Goal: Task Accomplishment & Management: Manage account settings

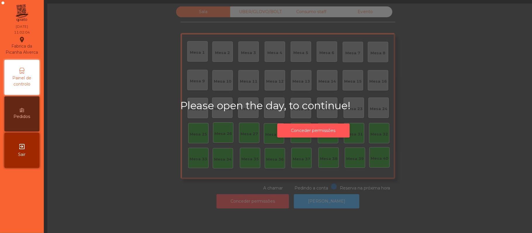
click at [314, 130] on button "Conceder permissões" at bounding box center [313, 131] width 72 height 14
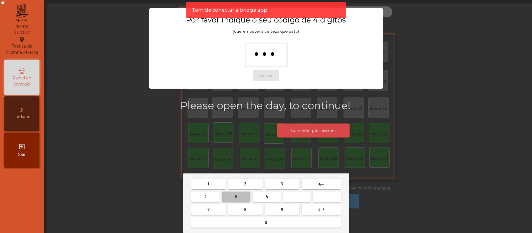
type input "****"
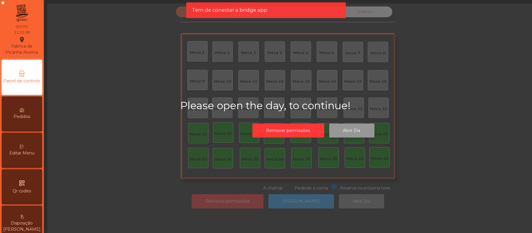
click at [355, 129] on button "Abrir Dia" at bounding box center [351, 131] width 45 height 14
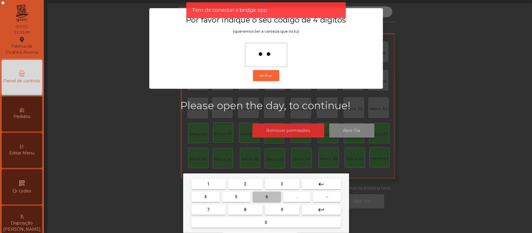
type input "***"
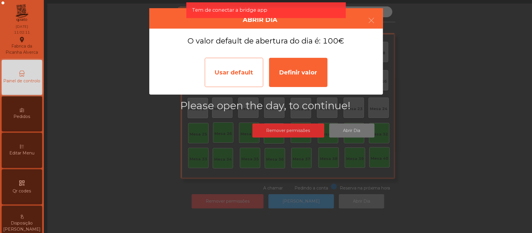
click at [228, 74] on div "Usar default" at bounding box center [234, 72] width 58 height 29
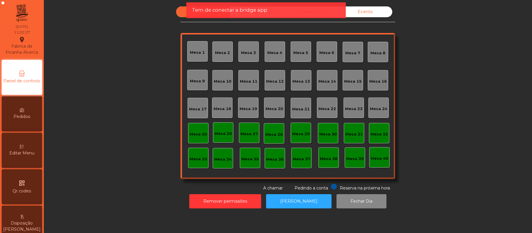
click at [29, 151] on div "Editar Menu" at bounding box center [22, 150] width 40 height 35
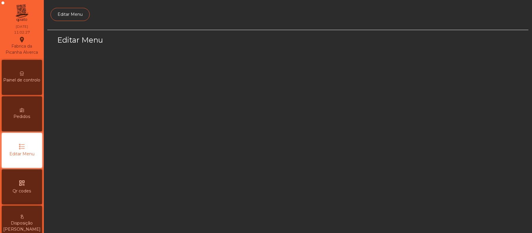
scroll to position [40, 0]
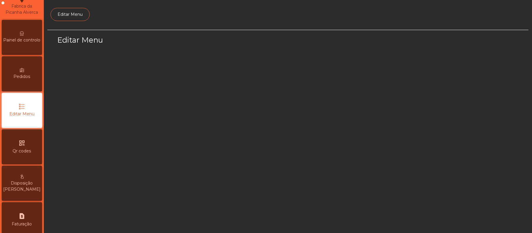
select select "*"
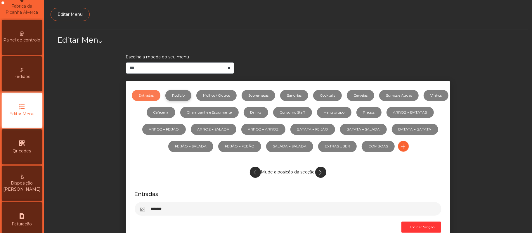
click at [187, 95] on link "Rodizio" at bounding box center [178, 95] width 26 height 11
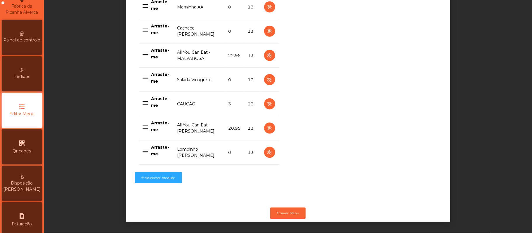
scroll to position [493, 0]
click at [266, 149] on icon "button" at bounding box center [269, 152] width 7 height 7
select select "**"
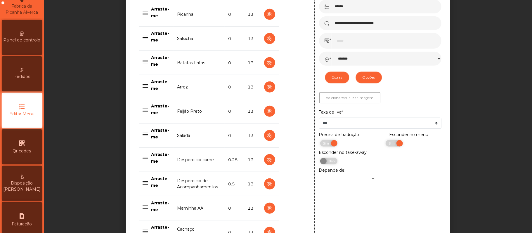
scroll to position [261, 0]
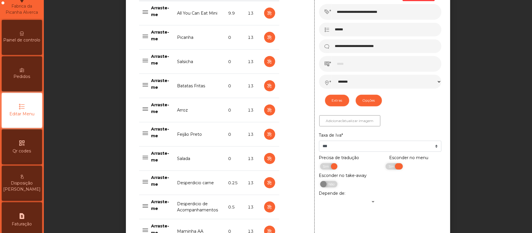
click at [386, 167] on span "Sim" at bounding box center [392, 166] width 15 height 6
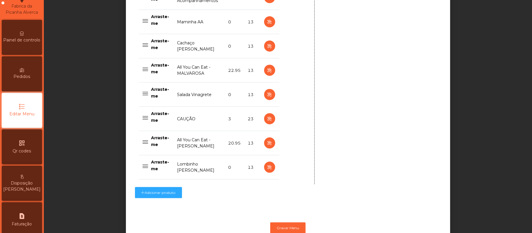
scroll to position [493, 0]
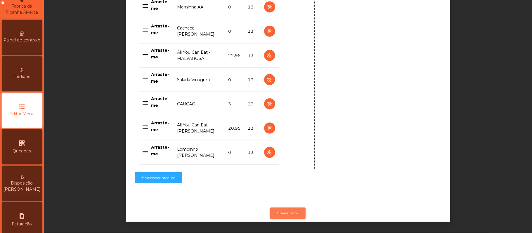
click at [292, 208] on button "Gravar Menu" at bounding box center [287, 213] width 35 height 11
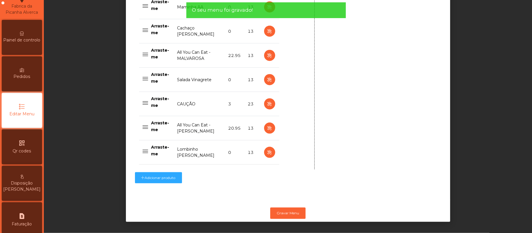
click at [27, 43] on span "Painel de controlo" at bounding box center [22, 40] width 37 height 6
